Goal: Communication & Community: Answer question/provide support

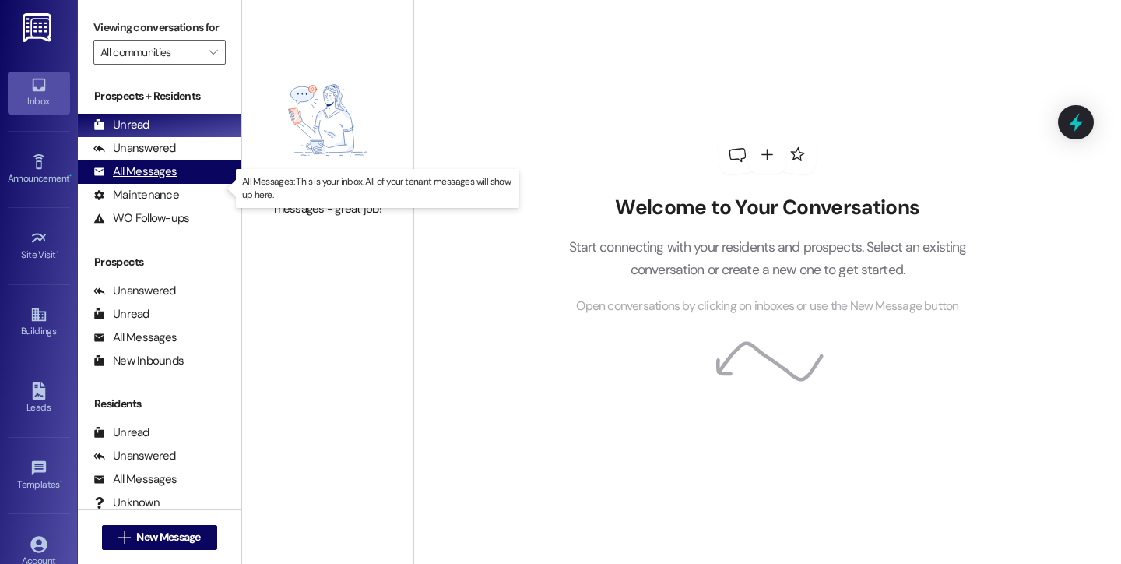
click at [166, 180] on div "All Messages" at bounding box center [134, 171] width 83 height 16
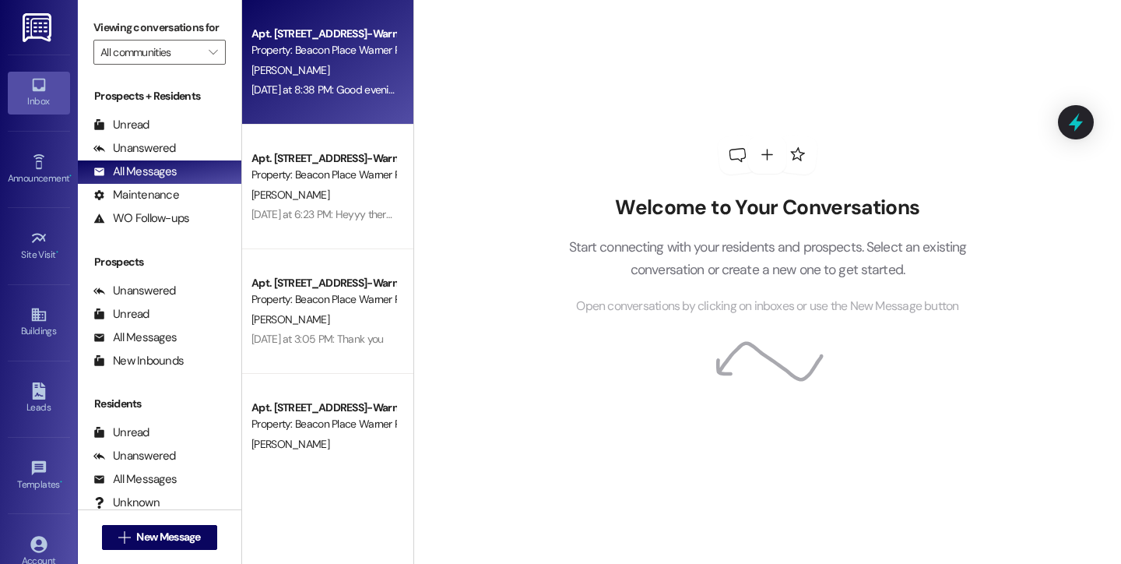
click at [321, 106] on div "Apt. 3204, [STREET_ADDRESS]-Warner Robins, LLC Property: [GEOGRAPHIC_DATA] Warn…" at bounding box center [327, 62] width 171 height 125
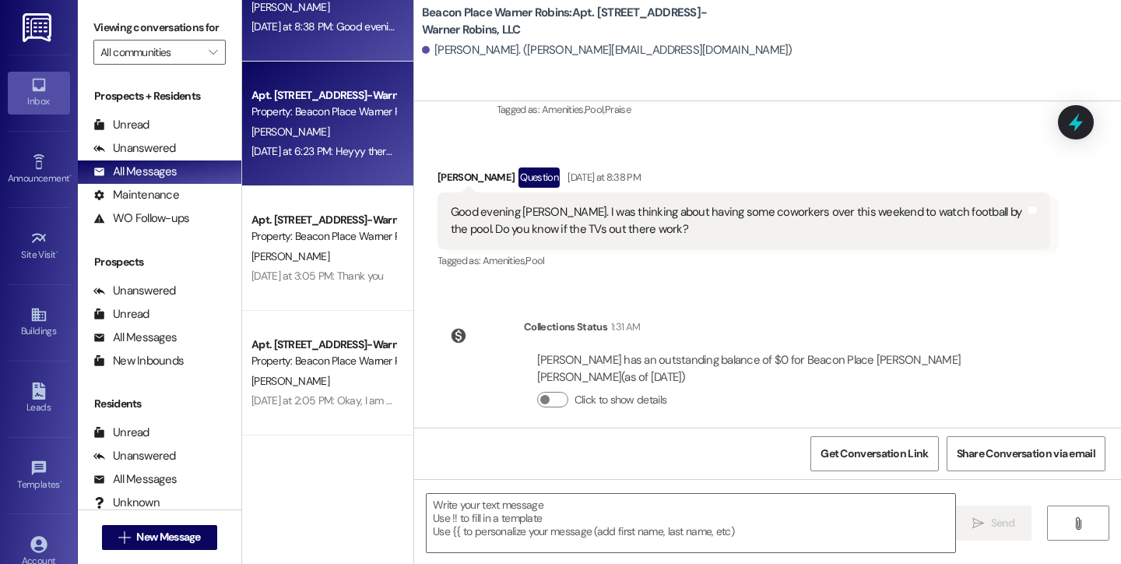
scroll to position [64, 0]
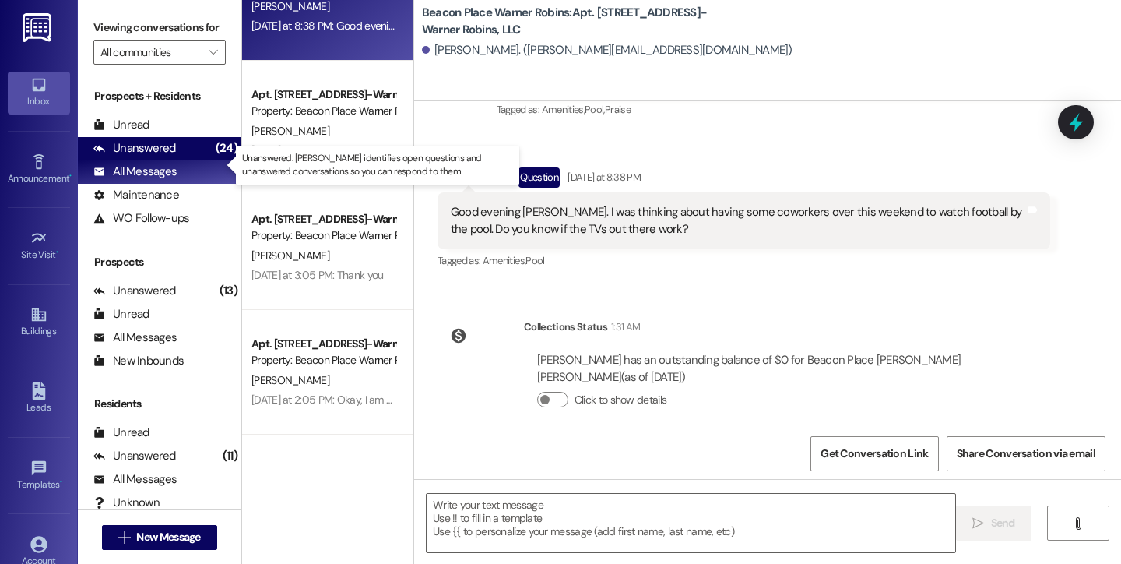
click at [189, 160] on div "Unanswered (24)" at bounding box center [159, 148] width 163 height 23
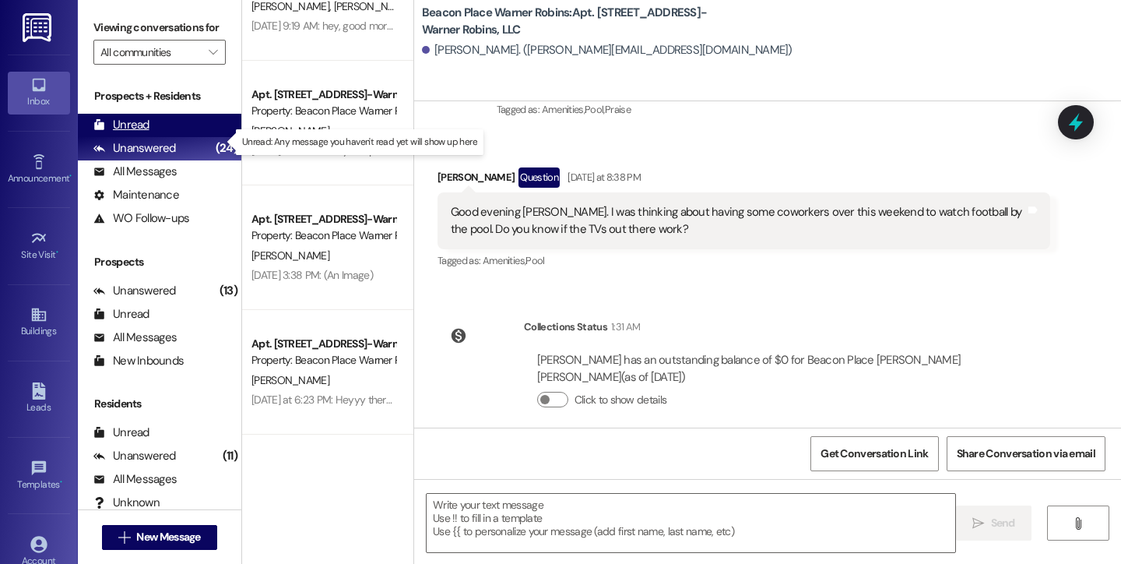
click at [141, 133] on div "Unread" at bounding box center [121, 125] width 56 height 16
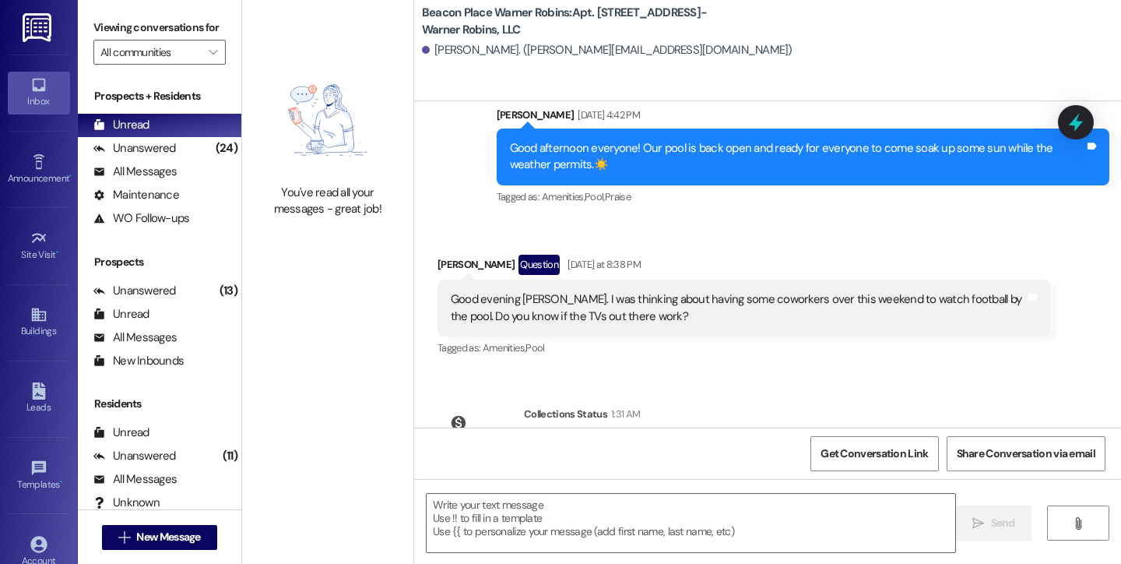
scroll to position [3388, 0]
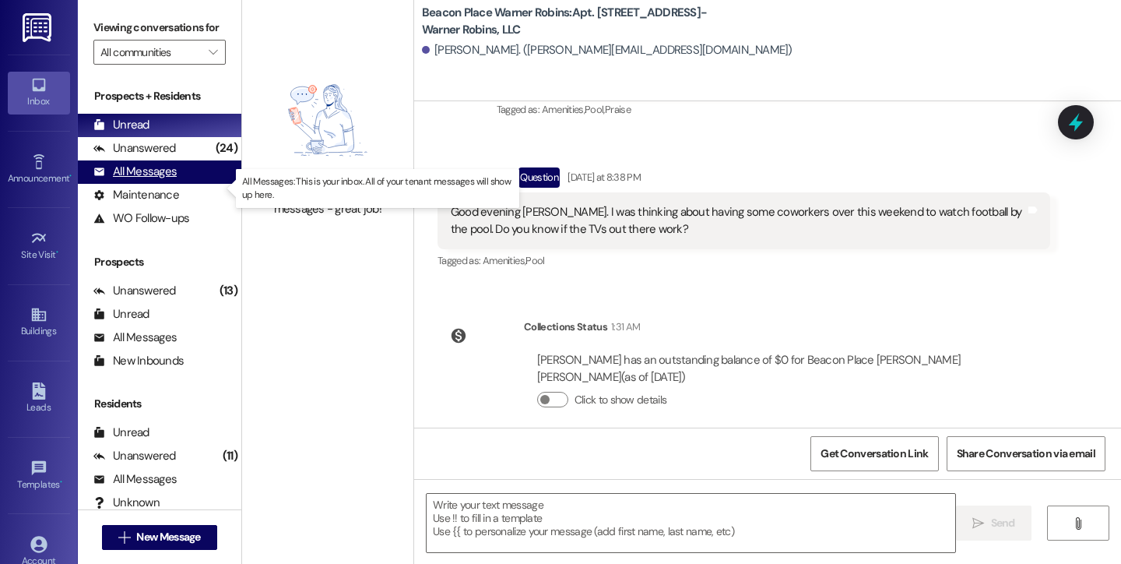
click at [149, 180] on div "All Messages" at bounding box center [134, 171] width 83 height 16
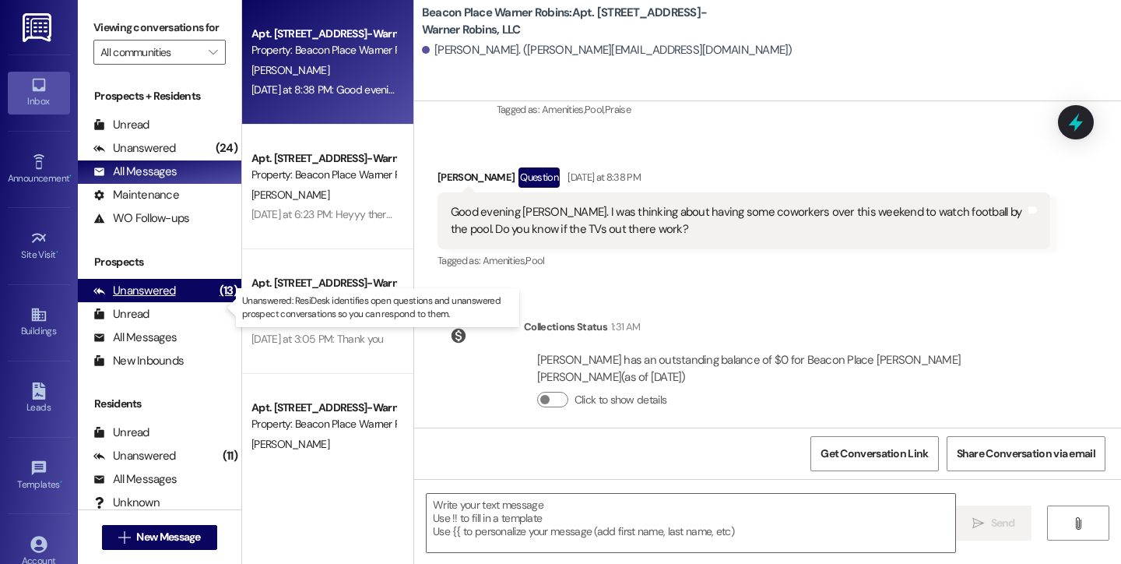
click at [164, 299] on div "Unanswered" at bounding box center [134, 291] width 83 height 16
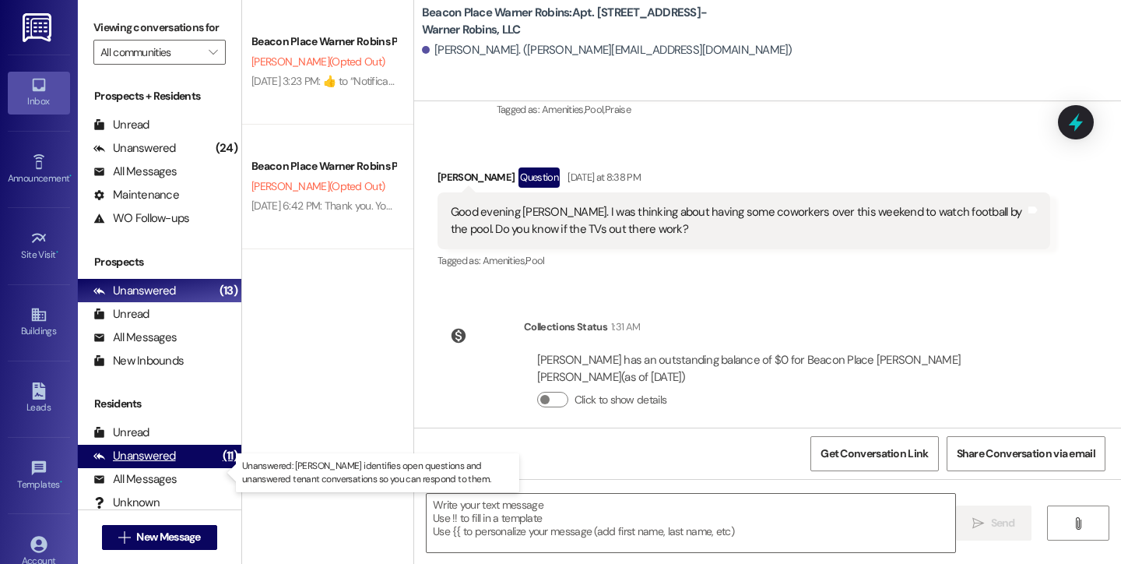
click at [157, 464] on div "Unanswered" at bounding box center [134, 456] width 83 height 16
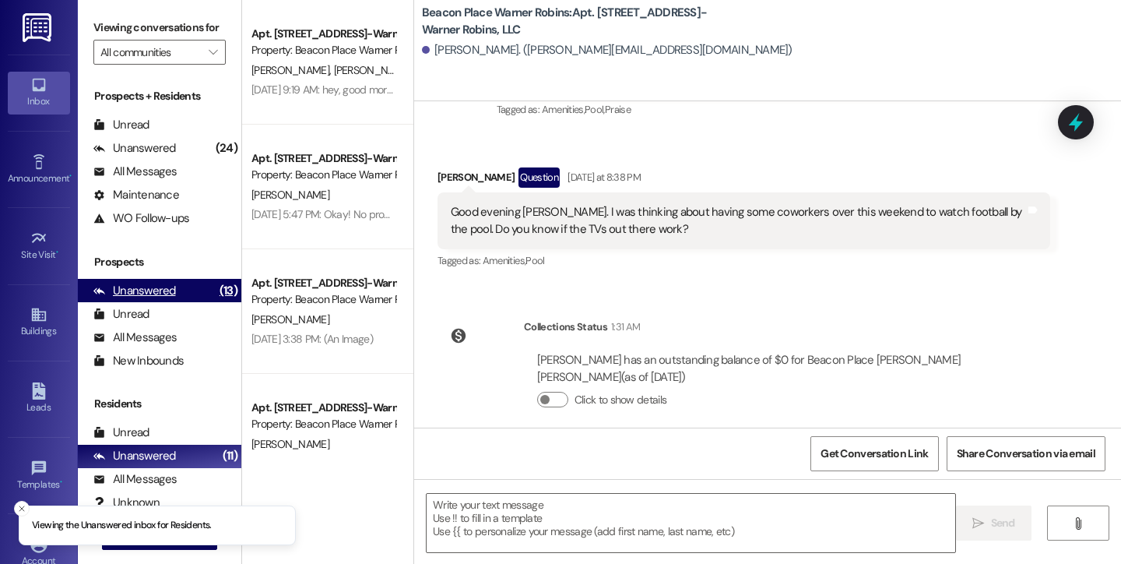
click at [153, 299] on div "Unanswered" at bounding box center [134, 291] width 83 height 16
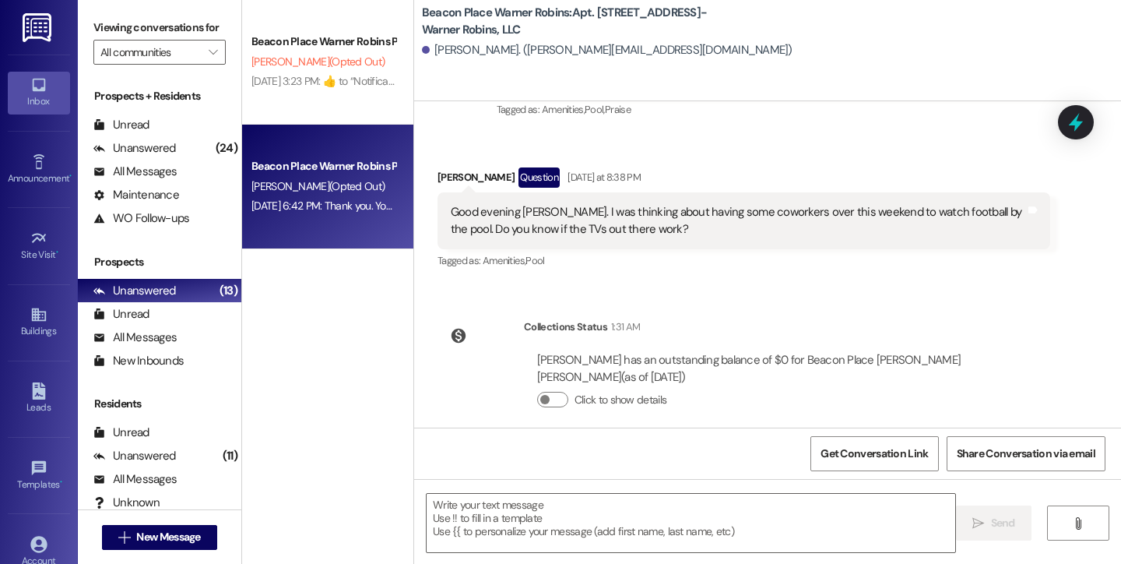
click at [307, 170] on div "Beacon Place Warner Robins Prospect" at bounding box center [323, 166] width 144 height 16
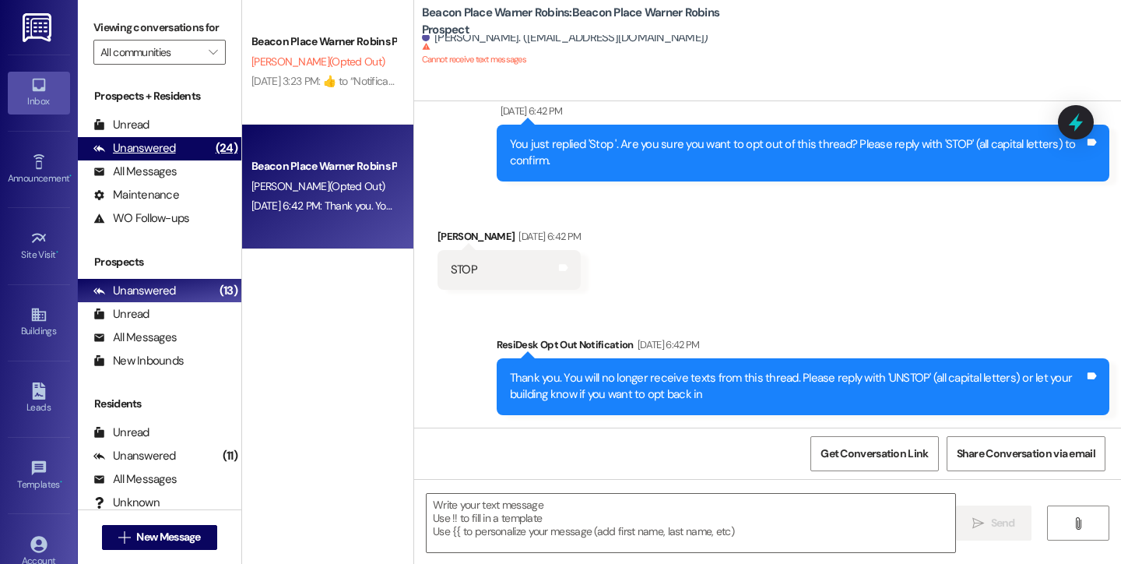
click at [135, 156] on div "Unanswered" at bounding box center [134, 148] width 83 height 16
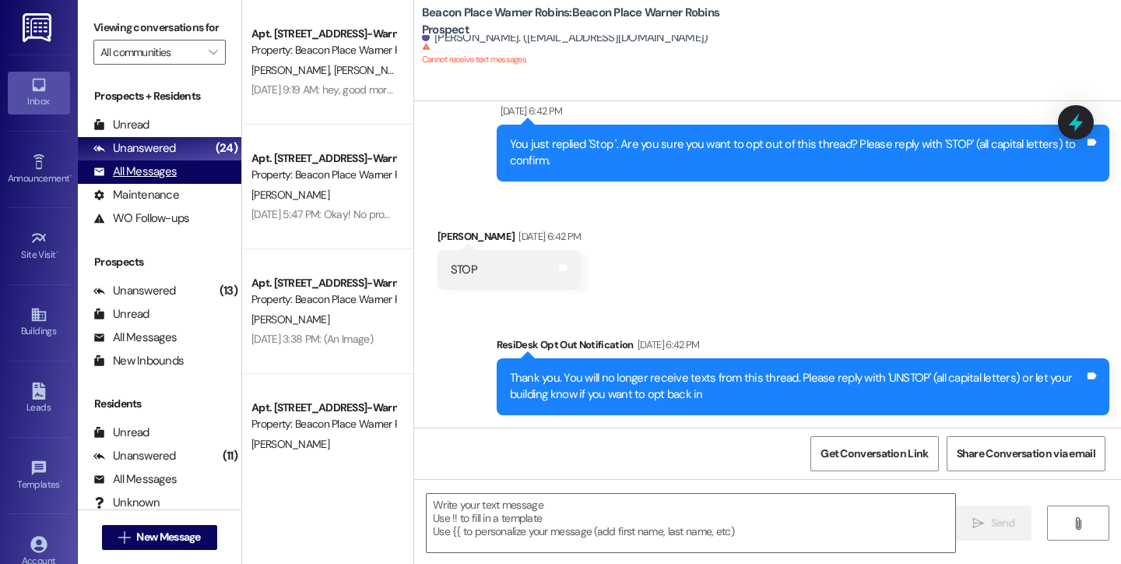
click at [154, 177] on div "All Messages (undefined)" at bounding box center [159, 171] width 163 height 23
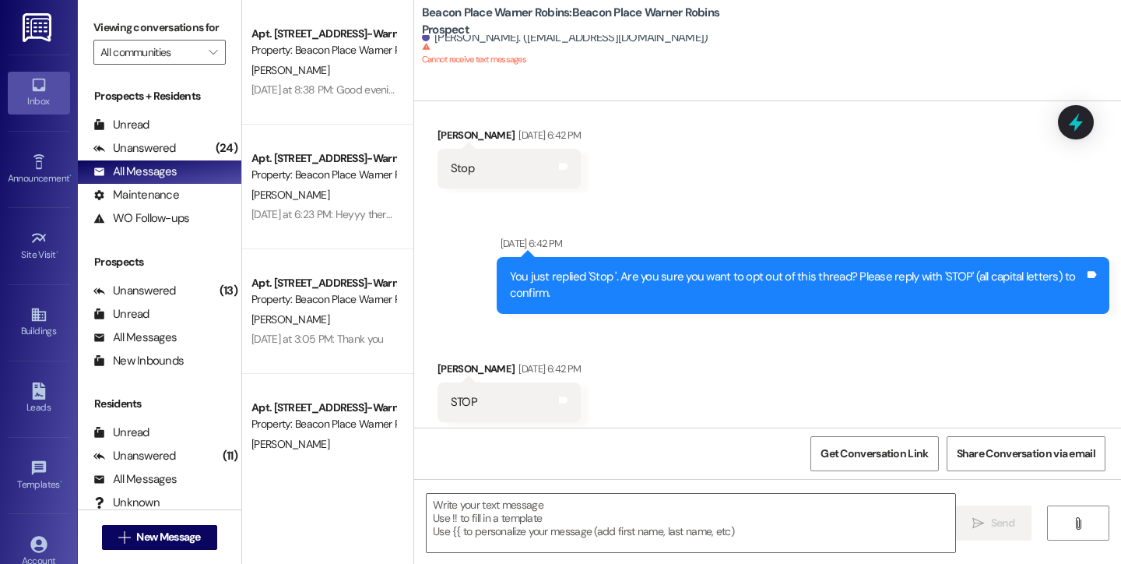
scroll to position [187, 0]
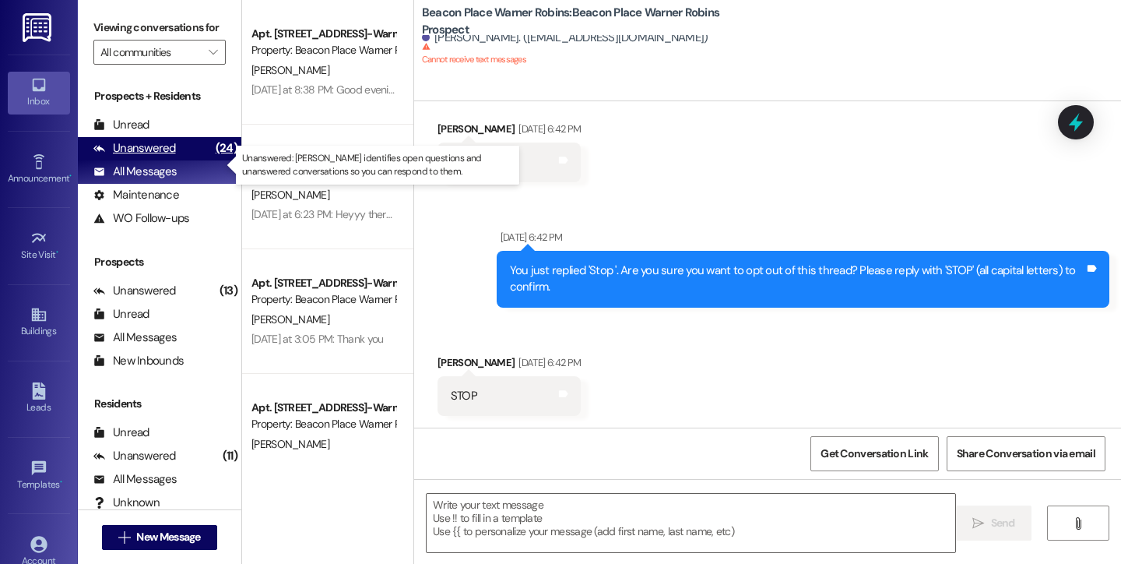
click at [151, 156] on div "Unanswered" at bounding box center [134, 148] width 83 height 16
